Goal: Transaction & Acquisition: Purchase product/service

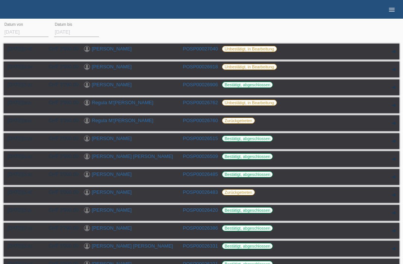
click at [391, 9] on icon "menu" at bounding box center [391, 9] width 7 height 7
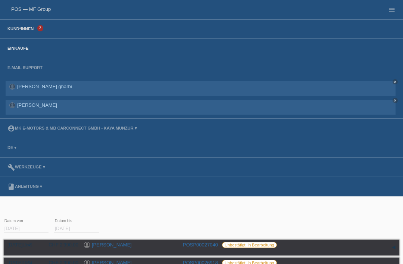
click at [23, 31] on link "Kund*innen" at bounding box center [21, 28] width 34 height 4
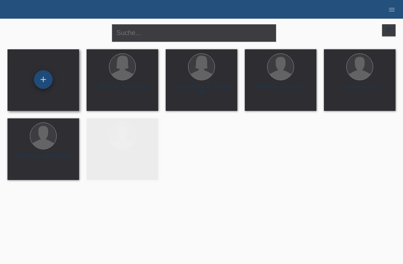
click at [42, 86] on div "+" at bounding box center [43, 79] width 18 height 13
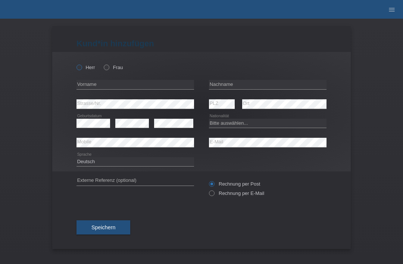
click at [83, 68] on label "Herr" at bounding box center [85, 68] width 19 height 6
click at [81, 68] on input "Herr" at bounding box center [78, 67] width 5 height 5
radio input "true"
click at [103, 63] on icon at bounding box center [103, 63] width 0 height 0
click at [108, 69] on input "Frau" at bounding box center [106, 67] width 5 height 5
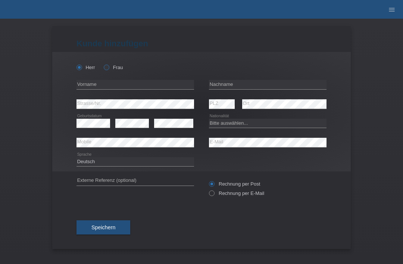
radio input "true"
click at [244, 84] on input "text" at bounding box center [267, 84] width 117 height 9
type input "Arifaj"
click at [148, 87] on input "text" at bounding box center [134, 84] width 117 height 9
type input "gjejrone"
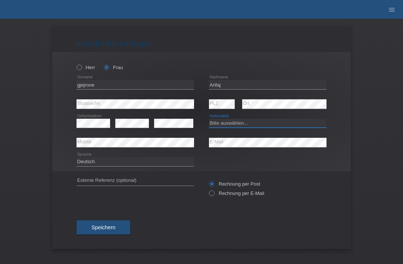
click at [257, 124] on select "Bitte auswählen... Schweiz Deutschland Liechtenstein Österreich ------------ Af…" at bounding box center [267, 123] width 117 height 9
select select "XK"
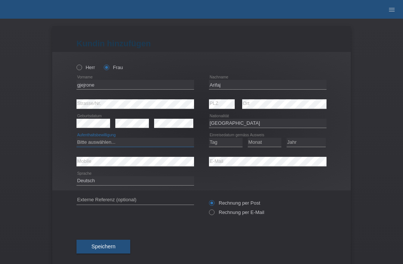
click at [163, 143] on select "Bitte auswählen... C B B - Flüchtlingsstatus Andere" at bounding box center [134, 142] width 117 height 9
select select "C"
click at [223, 147] on select "Tag 01 02 03 04 05 06 07 08 09 10 11" at bounding box center [226, 142] width 34 height 9
select select "09"
click at [270, 147] on select "Monat 01 02 03 04 05 06 07 08 09 10 11" at bounding box center [265, 142] width 34 height 9
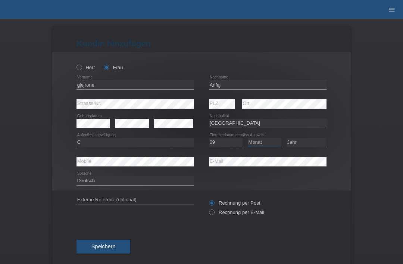
select select "11"
click at [317, 144] on select "Jahr 2025 2024 2023 2022 2021 2020 2019 2018 2017 2016 2015 2014 2013 2012 2011…" at bounding box center [305, 142] width 39 height 9
select select "1997"
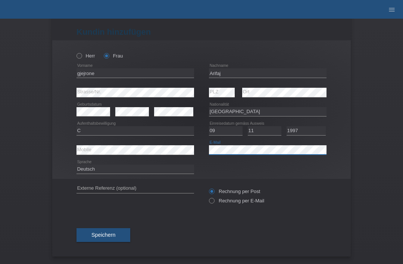
scroll to position [15, 0]
click at [89, 234] on button "Speichern" at bounding box center [103, 235] width 54 height 14
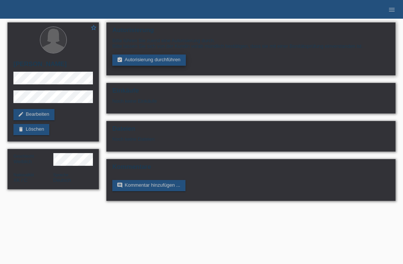
click at [144, 57] on link "assignment_turned_in Autorisierung durchführen" at bounding box center [148, 59] width 73 height 11
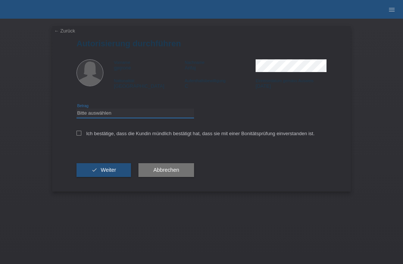
click at [95, 115] on select "Bitte auswählen CHF 1.00 - CHF 499.00 CHF 500.00 - CHF 1'999.00 CHF 2'000.00 - …" at bounding box center [134, 113] width 117 height 9
select select "3"
click at [75, 139] on div "← Zurück Autorisierung durchführen Vorname gjejrone Nachname [PERSON_NAME] Nati…" at bounding box center [201, 108] width 298 height 165
click at [79, 135] on icon at bounding box center [78, 133] width 5 height 5
click at [79, 135] on input "Ich bestätige, dass die Kundin mündlich bestätigt hat, dass sie mit einer Bonit…" at bounding box center [78, 133] width 5 height 5
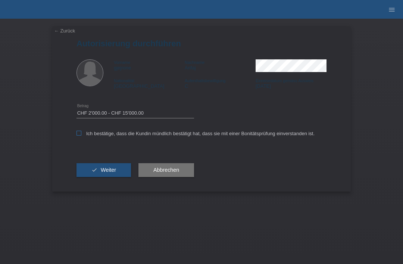
checkbox input "true"
click at [91, 174] on button "check Weiter" at bounding box center [103, 170] width 54 height 14
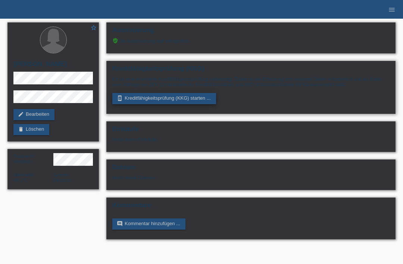
click at [137, 104] on link "perm_device_information Kreditfähigkeitsprüfung (KKG) starten ..." at bounding box center [164, 98] width 104 height 11
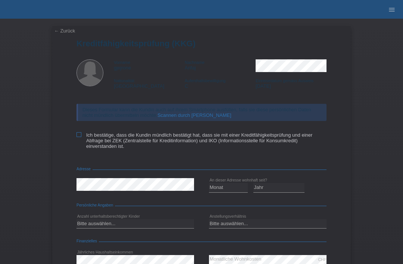
click at [78, 136] on icon at bounding box center [78, 134] width 5 height 5
click at [78, 136] on input "Ich bestätige, dass die Kundin mündlich bestätigt hat, dass sie mit einer Kredi…" at bounding box center [78, 134] width 5 height 5
checkbox input "true"
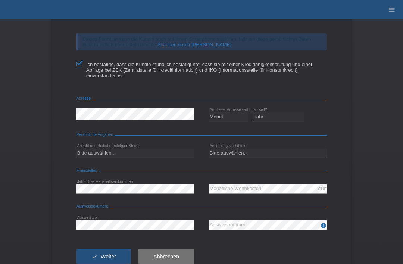
scroll to position [72, 0]
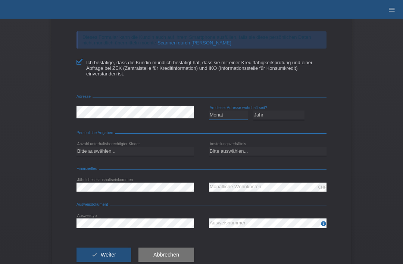
click at [233, 119] on select "Monat 01 02 03 04 05 06 07 08 09 10" at bounding box center [228, 114] width 39 height 9
select select "01"
click at [294, 119] on select "Jahr 2025 2024 2023 2022 2021 2020 2019 2018 2017 2016 2015 2014 2013 2012 2011…" at bounding box center [278, 114] width 51 height 9
select select "2016"
click at [148, 156] on select "Bitte auswählen... 0 1 2 3 4 5 6 7 8 9" at bounding box center [134, 151] width 117 height 9
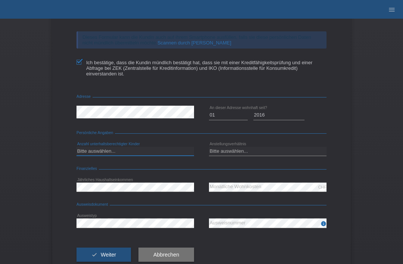
select select "1"
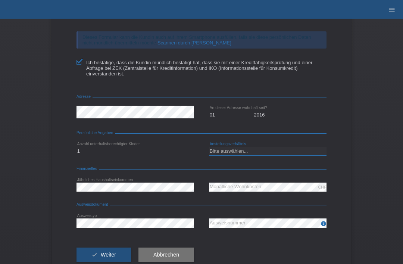
click at [258, 156] on select "Bitte auswählen... Unbefristet Befristet Lehrling/Student Pensioniert Nicht arb…" at bounding box center [267, 151] width 117 height 9
select select "UNLIMITED"
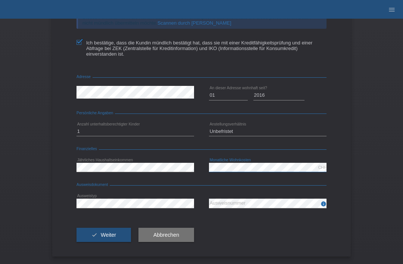
scroll to position [99, 0]
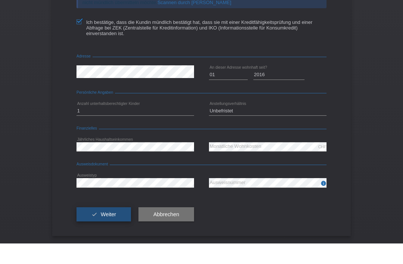
click at [112, 228] on button "check Weiter" at bounding box center [103, 235] width 54 height 14
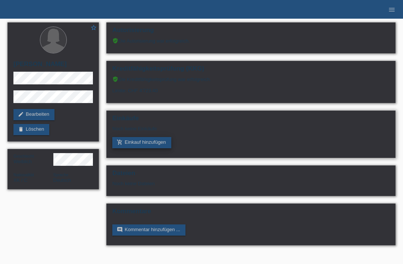
click at [150, 148] on link "add_shopping_cart Einkauf hinzufügen" at bounding box center [141, 142] width 59 height 11
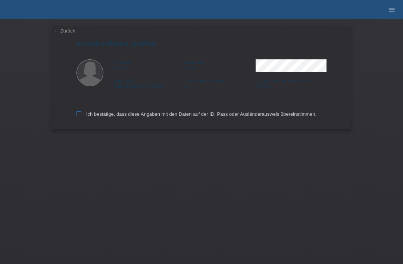
click at [76, 116] on icon at bounding box center [78, 113] width 5 height 5
click at [76, 116] on input "Ich bestätige, dass diese Angaben mit den Daten auf der ID, Pass oder Ausländer…" at bounding box center [78, 113] width 5 height 5
checkbox input "true"
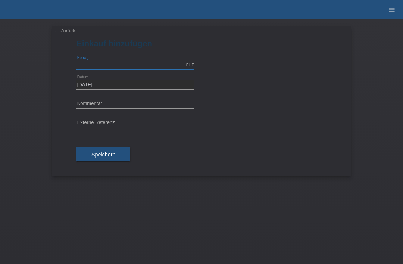
click at [98, 66] on input "text" at bounding box center [134, 64] width 117 height 9
click at [83, 103] on input "text" at bounding box center [134, 103] width 117 height 9
type input "2990.00"
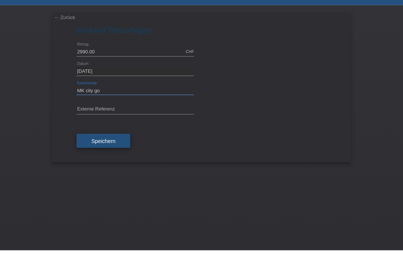
type input "MK city go"
click at [85, 147] on button "Speichern" at bounding box center [103, 154] width 54 height 14
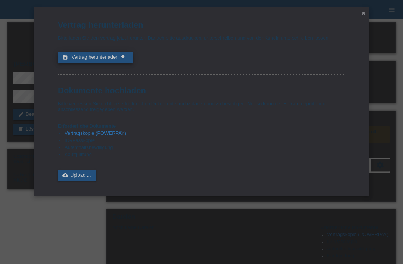
click at [81, 60] on span "Vertrag herunterladen" at bounding box center [95, 57] width 47 height 6
click at [363, 14] on icon "close" at bounding box center [363, 13] width 6 height 6
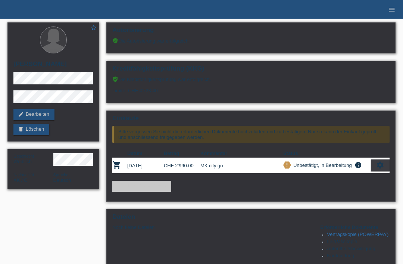
click at [386, 168] on div "settings" at bounding box center [380, 165] width 19 height 12
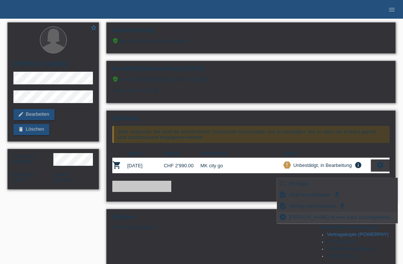
click at [312, 217] on span "Kundin ist vom Kauf zurückgetreten..." at bounding box center [342, 216] width 108 height 9
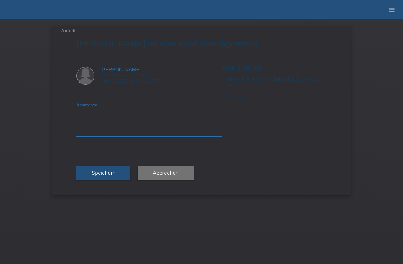
click at [164, 129] on textarea at bounding box center [149, 122] width 146 height 29
type textarea "E mail falsch"
click at [99, 169] on button "Speichern" at bounding box center [103, 173] width 54 height 14
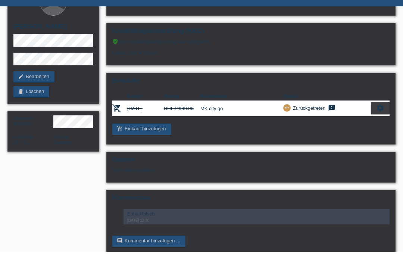
scroll to position [25, 0]
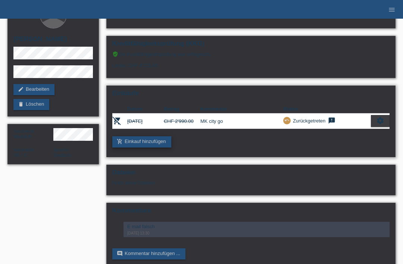
click at [147, 147] on link "add_shopping_cart Einkauf hinzufügen" at bounding box center [141, 141] width 59 height 11
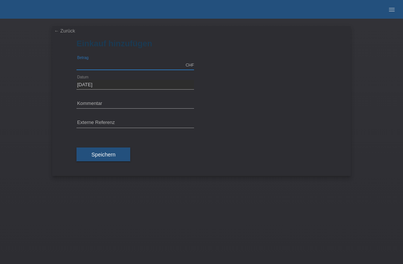
click at [110, 65] on input "text" at bounding box center [134, 64] width 117 height 9
click at [91, 105] on input "text" at bounding box center [134, 103] width 117 height 9
type input "2990.00"
type input "m"
click at [60, 29] on link "← Zurück" at bounding box center [64, 31] width 21 height 6
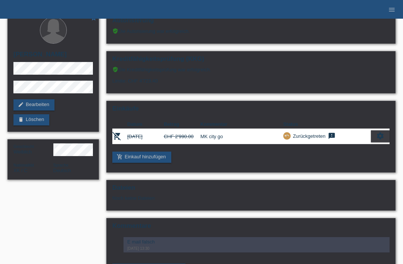
scroll to position [25, 0]
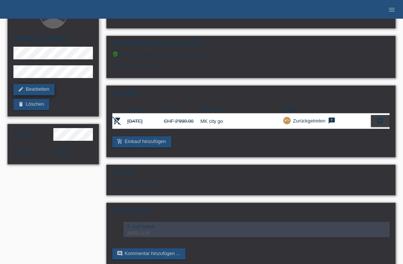
click at [28, 88] on link "edit Bearbeiten" at bounding box center [33, 89] width 41 height 11
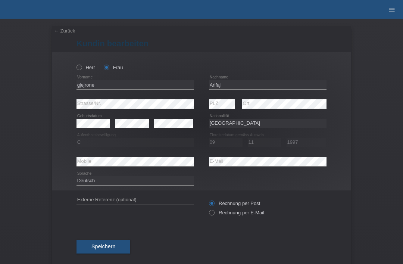
select select "XK"
select select "C"
select select "09"
select select "11"
select select "1997"
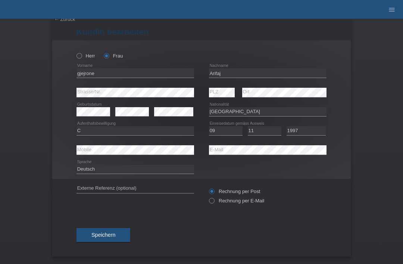
scroll to position [15, 0]
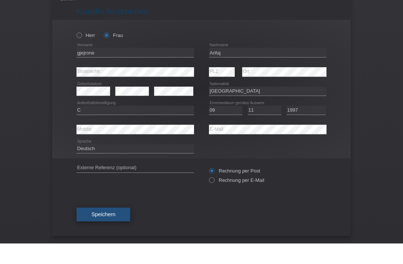
click at [100, 232] on span "Speichern" at bounding box center [103, 235] width 24 height 6
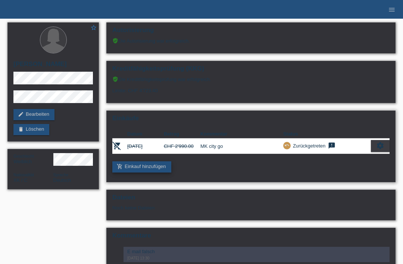
click at [133, 169] on link "add_shopping_cart Einkauf hinzufügen" at bounding box center [141, 166] width 59 height 11
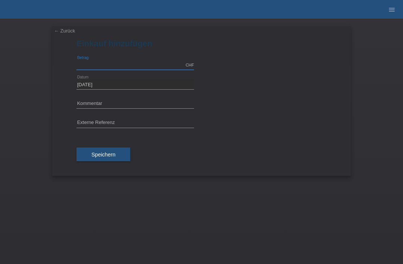
click at [103, 65] on input "text" at bounding box center [134, 64] width 117 height 9
click at [92, 100] on input "text" at bounding box center [134, 103] width 117 height 9
type input "2990.00"
type input "mk city go"
click at [90, 154] on button "Speichern" at bounding box center [103, 154] width 54 height 14
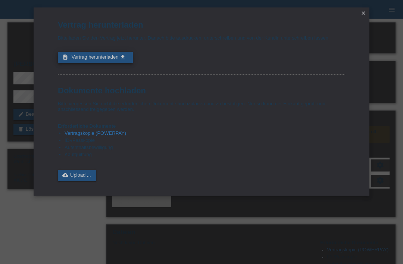
click at [92, 63] on link "description Vertrag herunterladen get_app" at bounding box center [95, 57] width 75 height 11
